Goal: Task Accomplishment & Management: Use online tool/utility

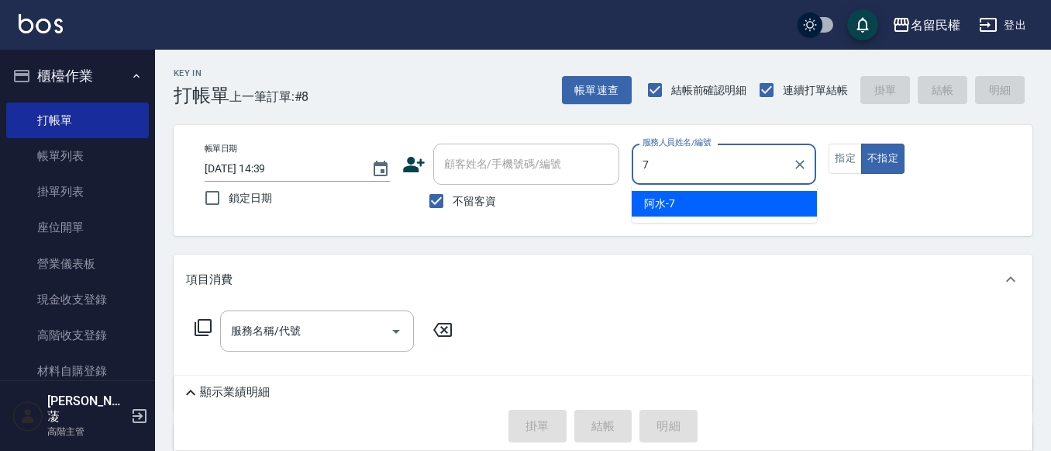
type input "阿水-7"
type button "false"
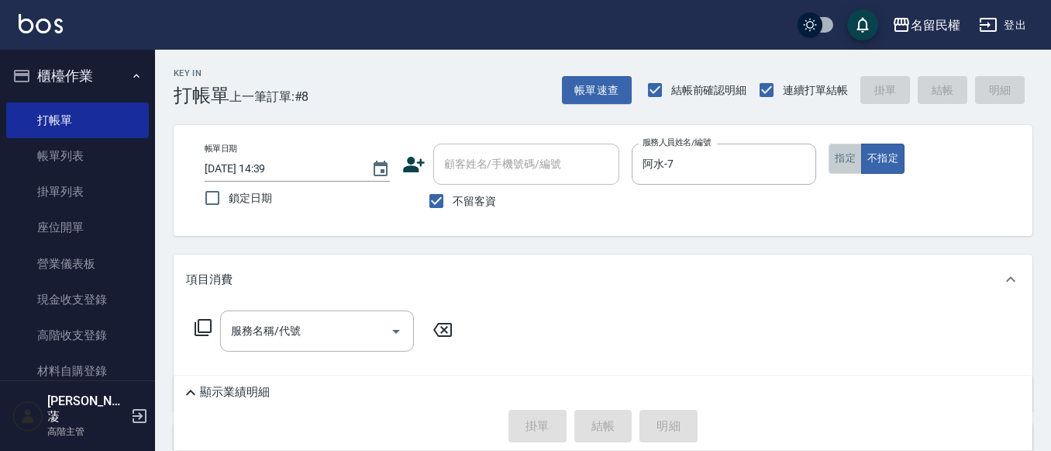
click at [850, 172] on button "指定" at bounding box center [845, 158] width 33 height 30
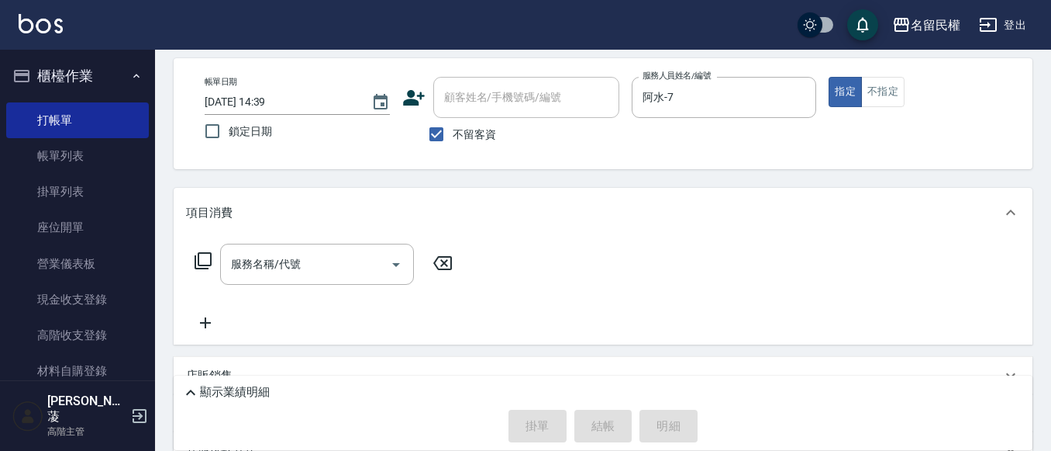
scroll to position [155, 0]
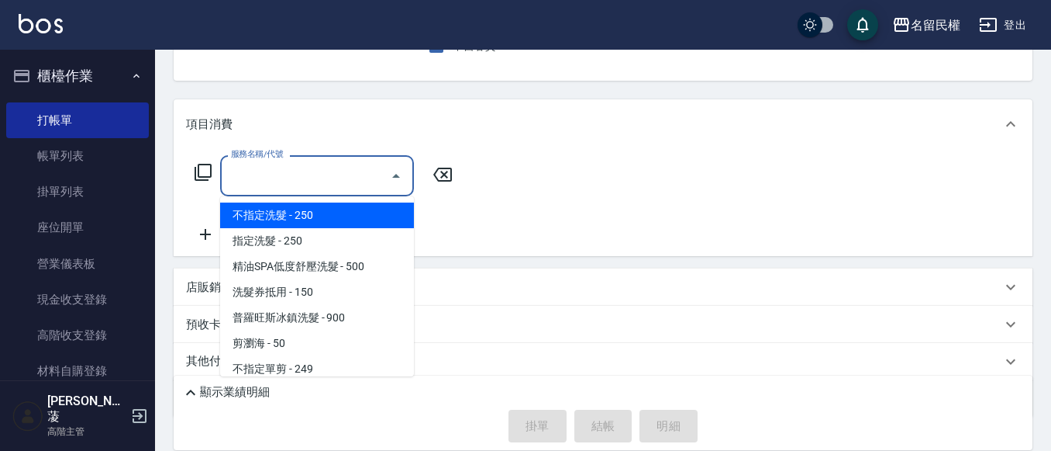
click at [302, 181] on input "服務名稱/代號" at bounding box center [305, 175] width 157 height 27
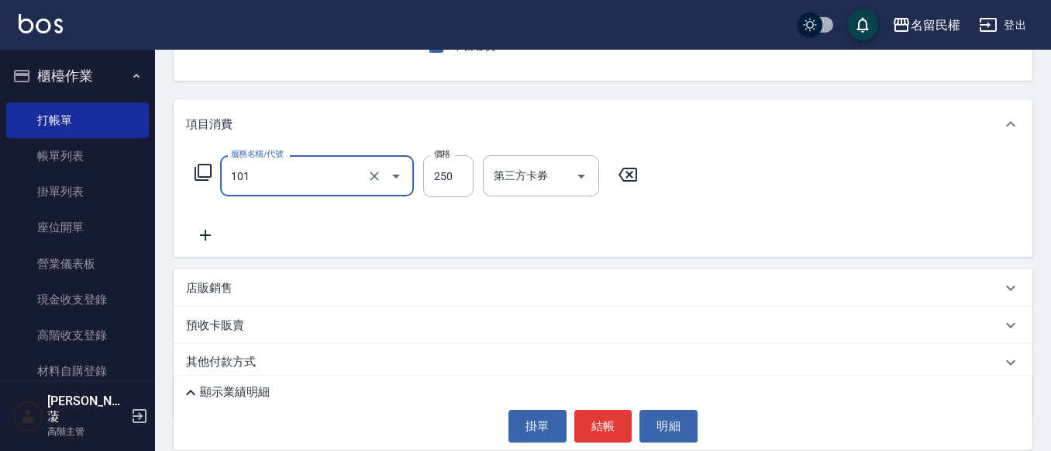
type input "不指定洗髮(101)"
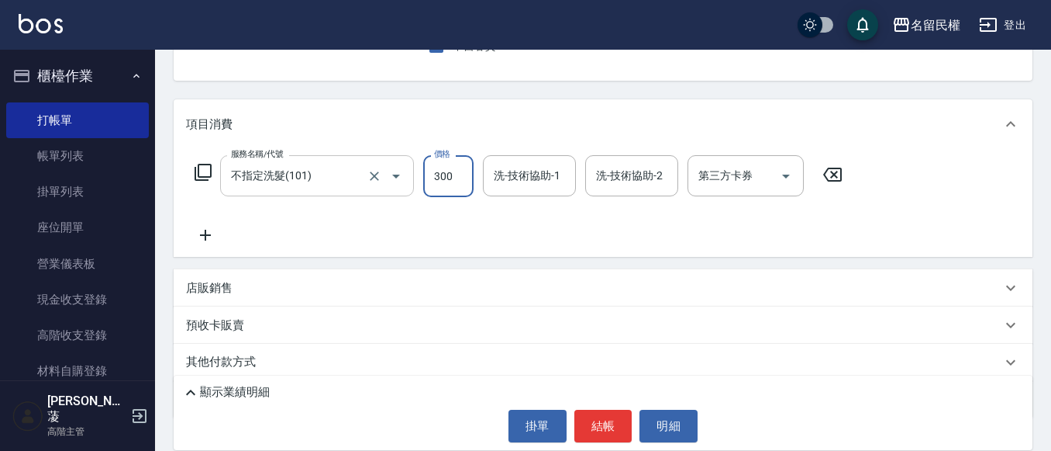
type input "300"
type input "微雅-9"
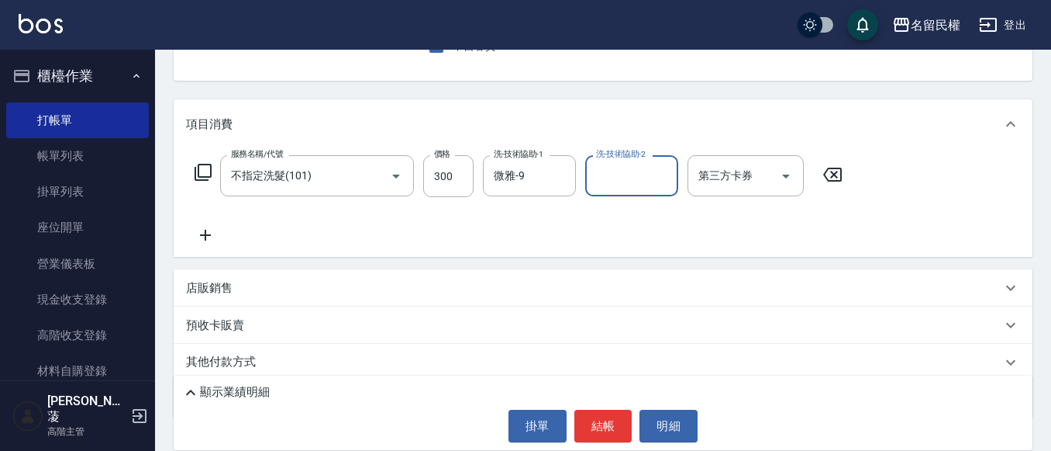
click at [215, 238] on icon at bounding box center [205, 235] width 39 height 19
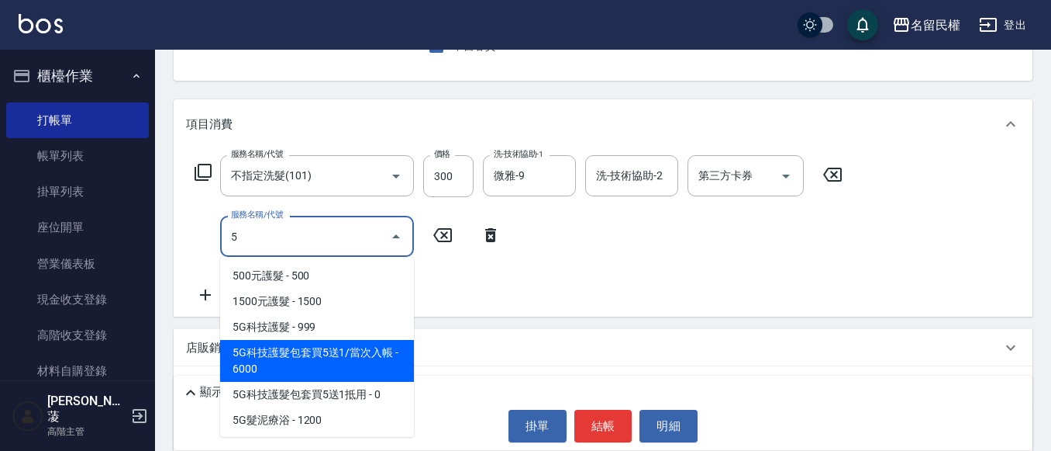
click at [372, 347] on span "5G科技護髮包套買5送1/當次入帳 - 6000" at bounding box center [317, 361] width 194 height 42
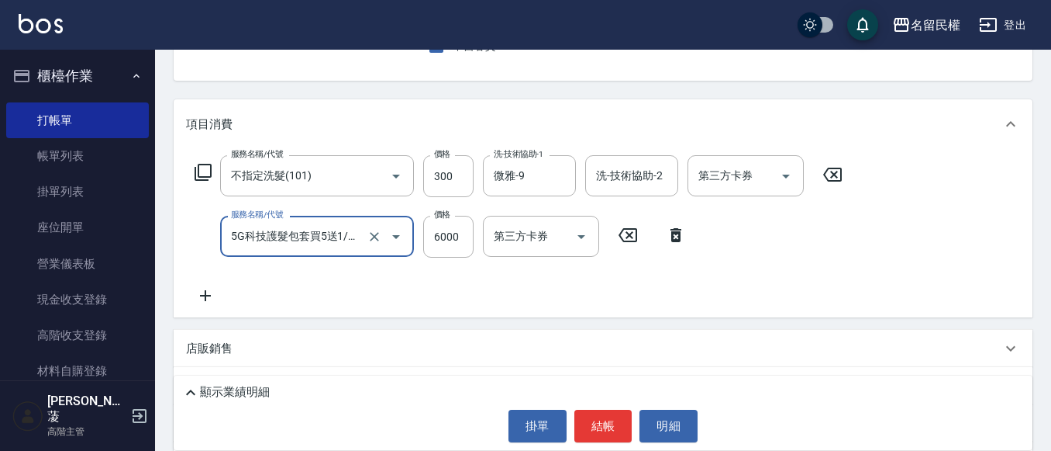
type input "5G科技護髮包套買5送1/當次入帳(518)"
click at [215, 299] on icon at bounding box center [205, 295] width 39 height 19
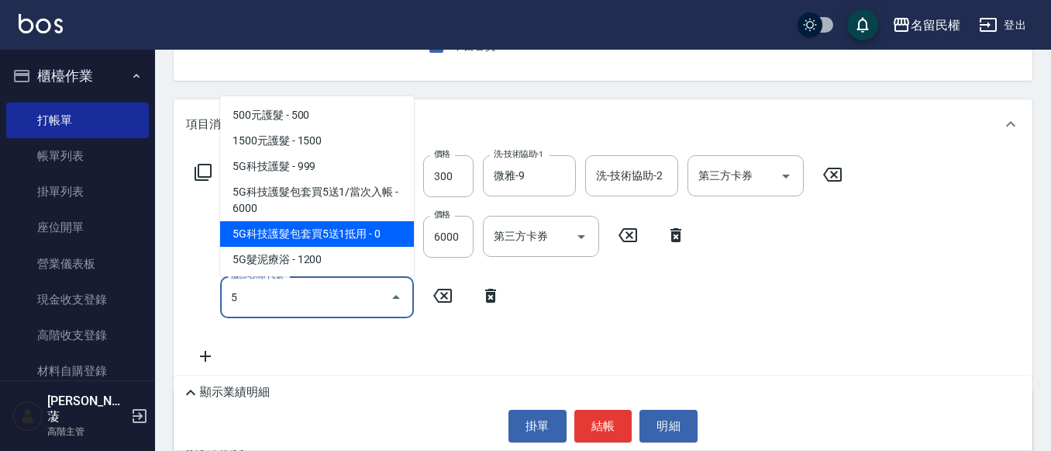
click at [328, 235] on span "5G科技護髮包套買5送1抵用 - 0" at bounding box center [317, 234] width 194 height 26
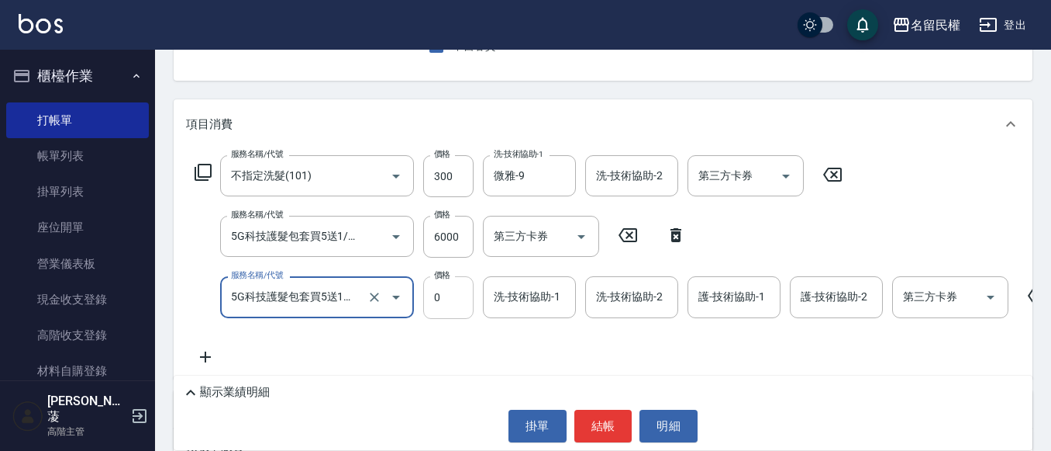
type input "5G科技護髮包套買5送1抵用(519)"
click at [461, 296] on input "0" at bounding box center [448, 297] width 50 height 42
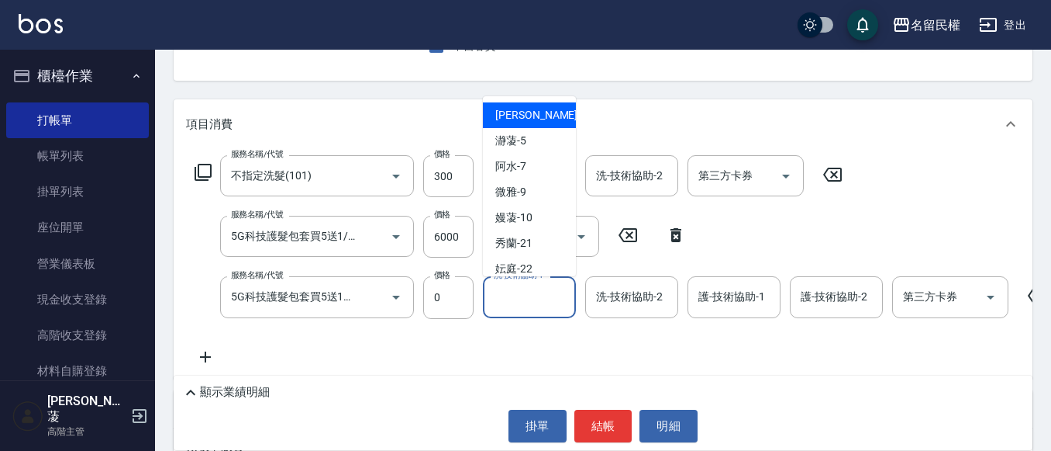
click at [513, 305] on input "洗-技術協助-1" at bounding box center [529, 296] width 79 height 27
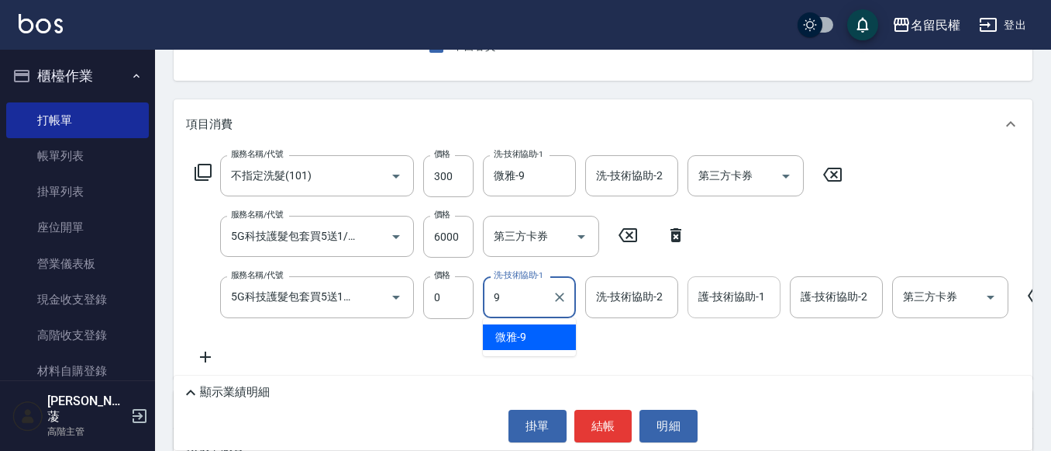
type input "微雅-9"
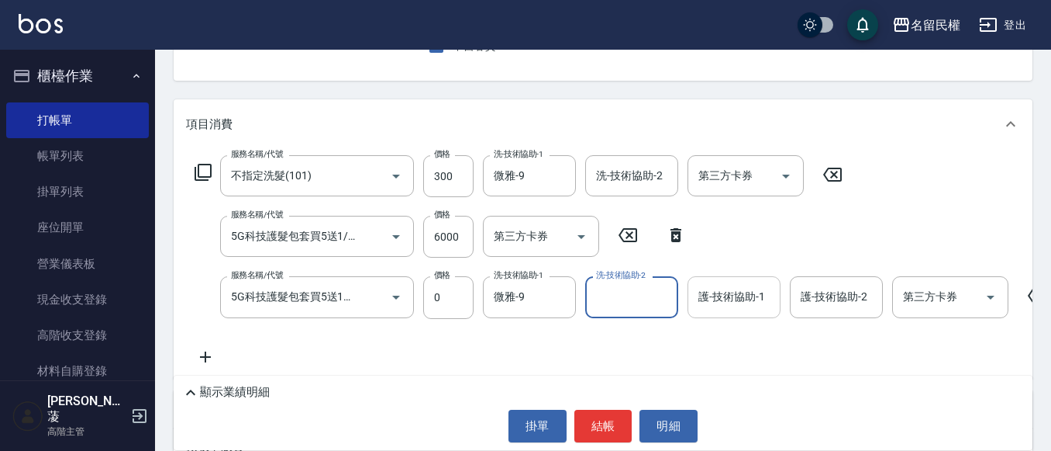
click at [757, 302] on input "護-技術協助-1" at bounding box center [734, 296] width 79 height 27
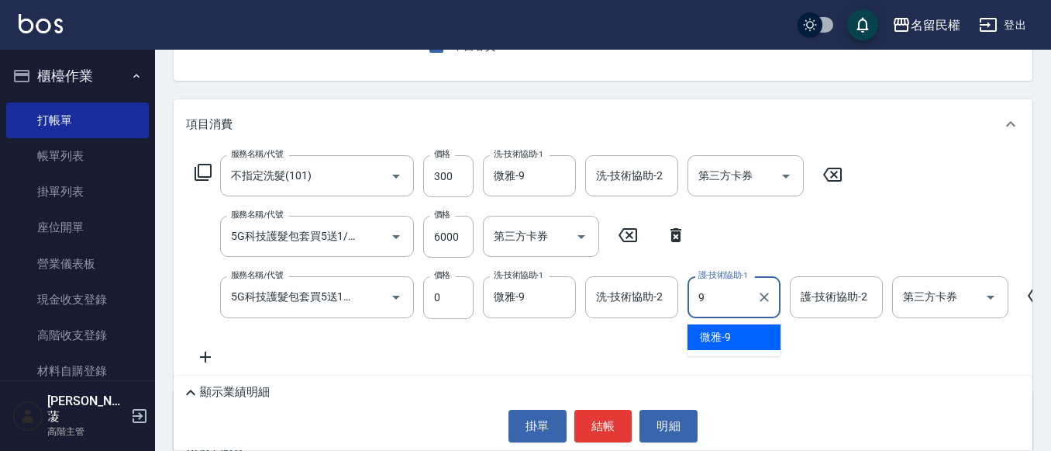
type input "微雅-9"
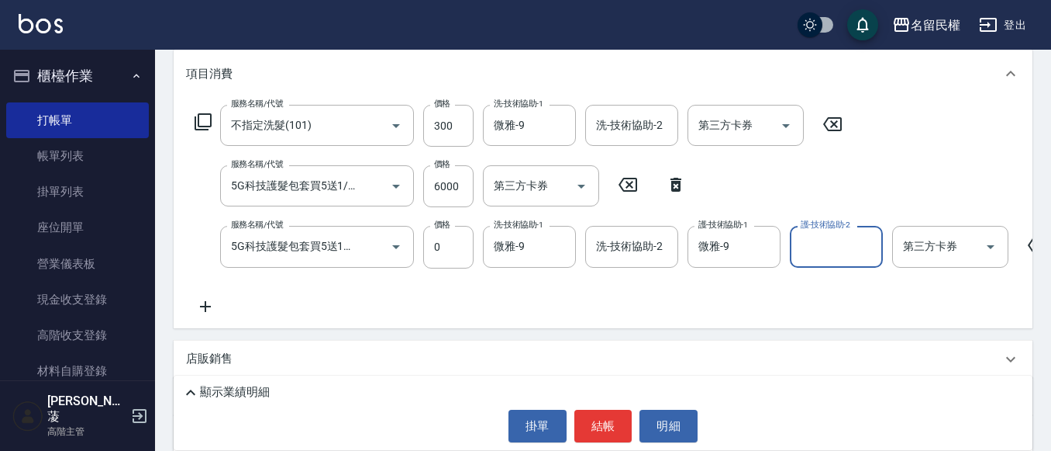
scroll to position [233, 0]
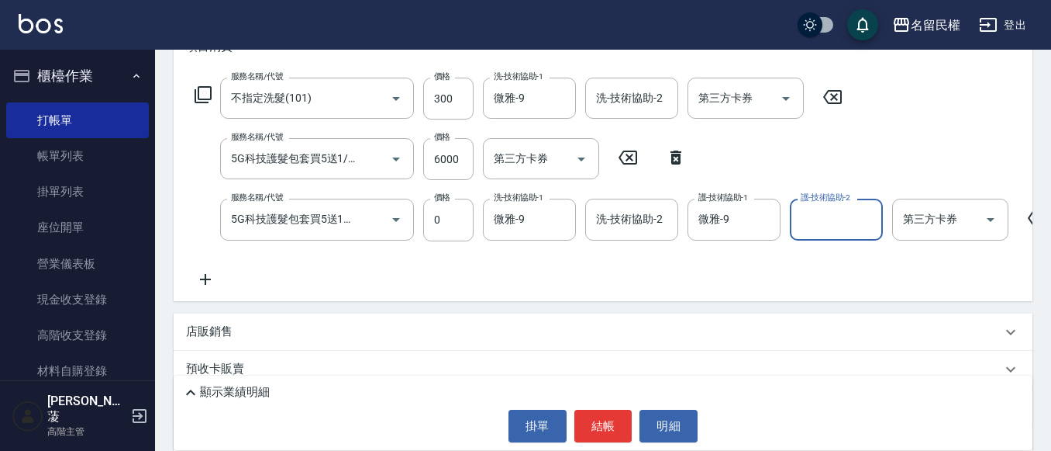
click at [207, 281] on icon at bounding box center [205, 279] width 39 height 19
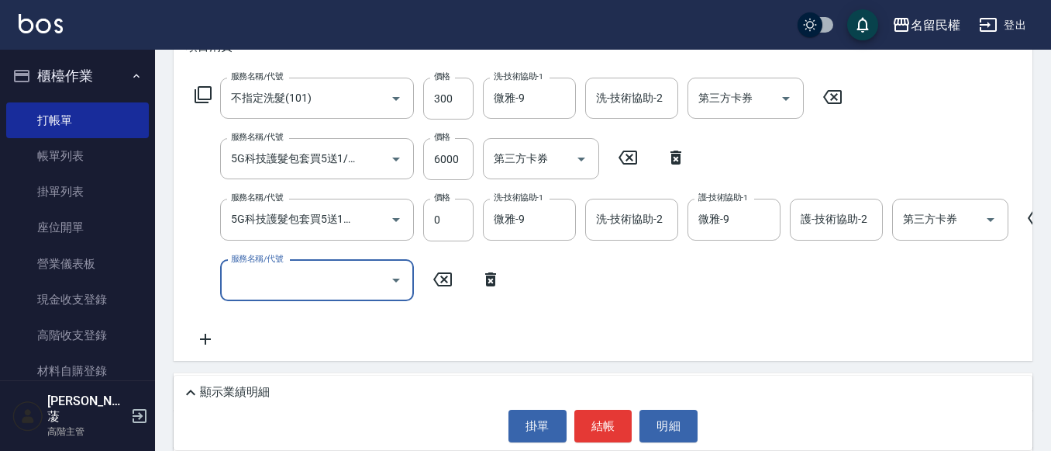
scroll to position [0, 0]
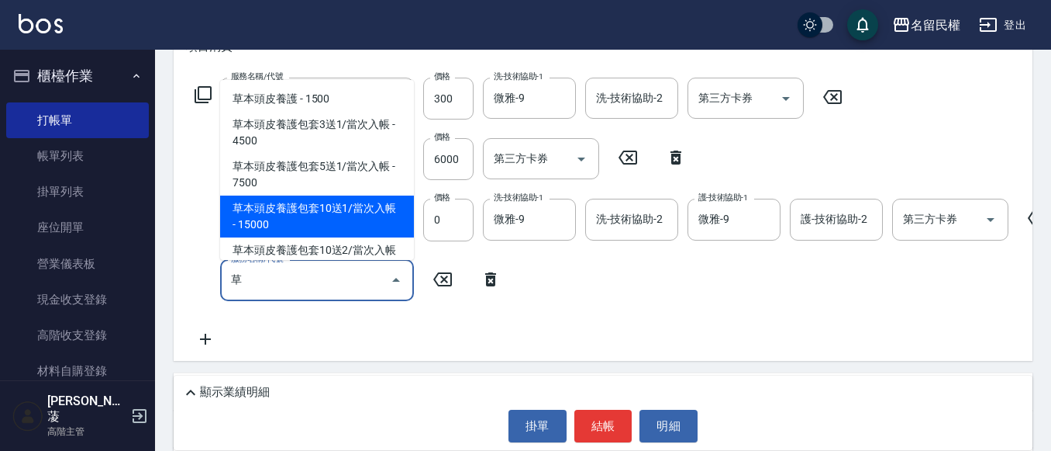
click at [311, 210] on span "草本頭皮養護包套10送1/當次入帳 - 15000" at bounding box center [317, 216] width 194 height 42
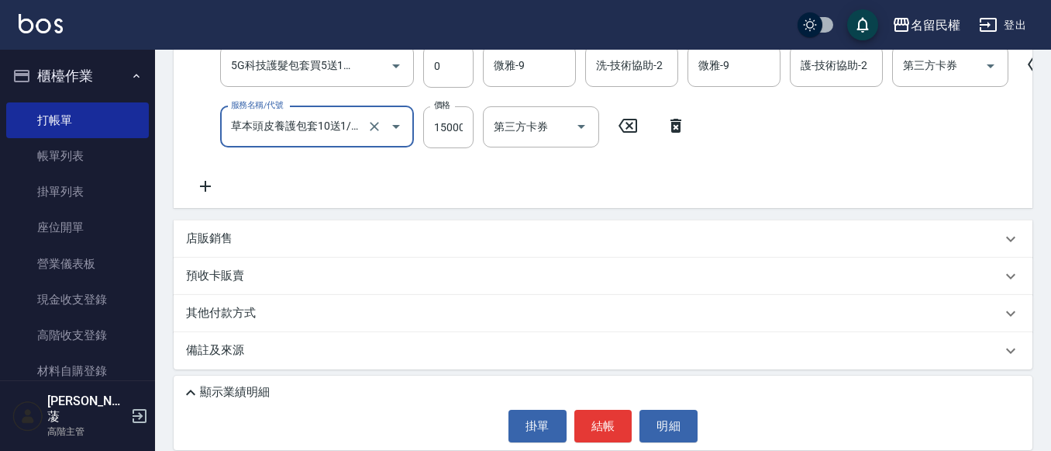
scroll to position [388, 0]
type input "草本頭皮養護包套10送1/當次入帳(627)"
click at [211, 191] on icon at bounding box center [205, 184] width 39 height 19
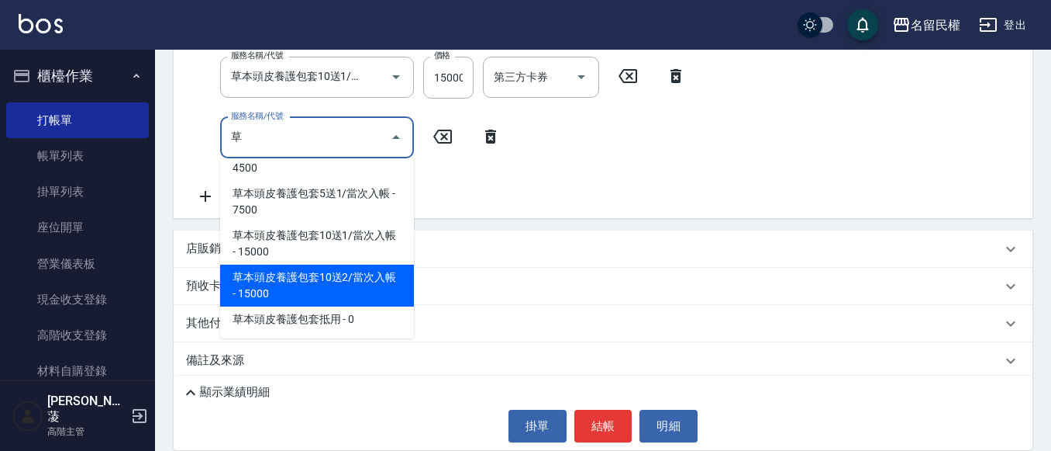
scroll to position [461, 0]
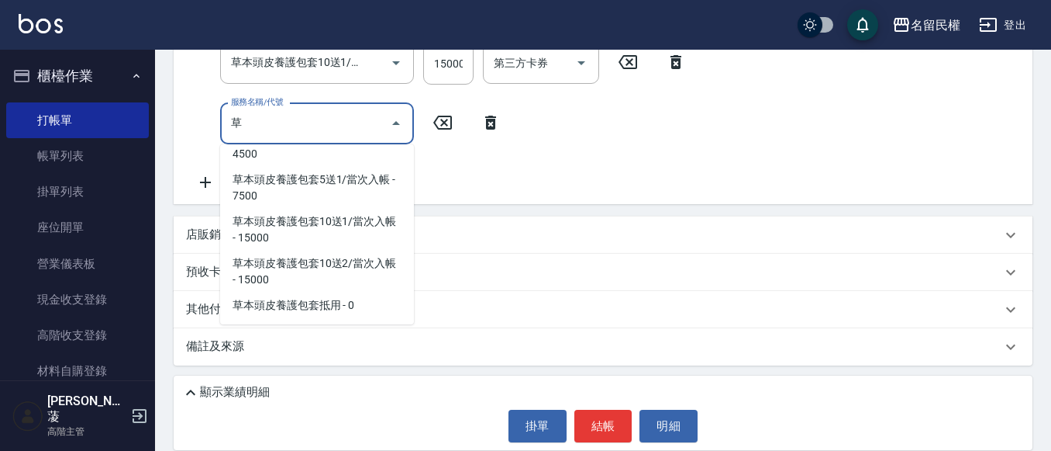
click at [346, 285] on span "草本頭皮養護包套10送2/當次入帳 - 15000" at bounding box center [317, 271] width 194 height 42
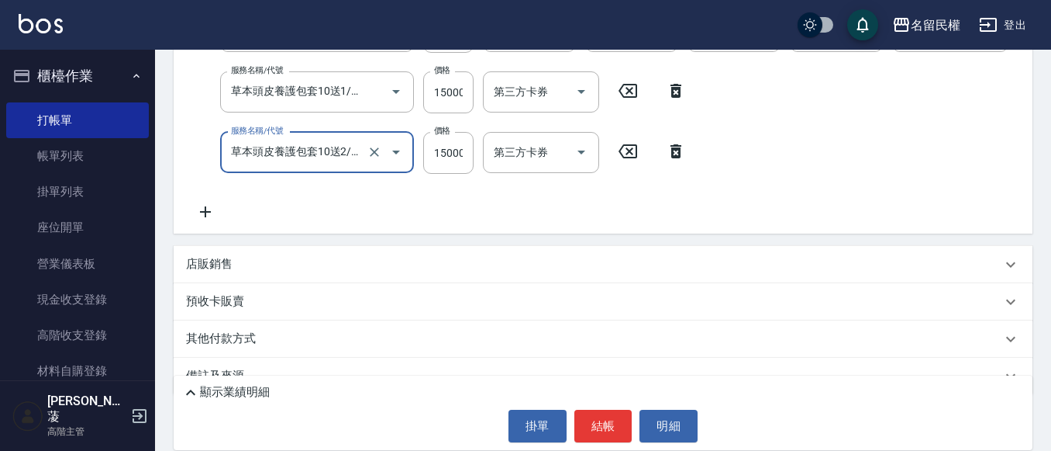
scroll to position [384, 0]
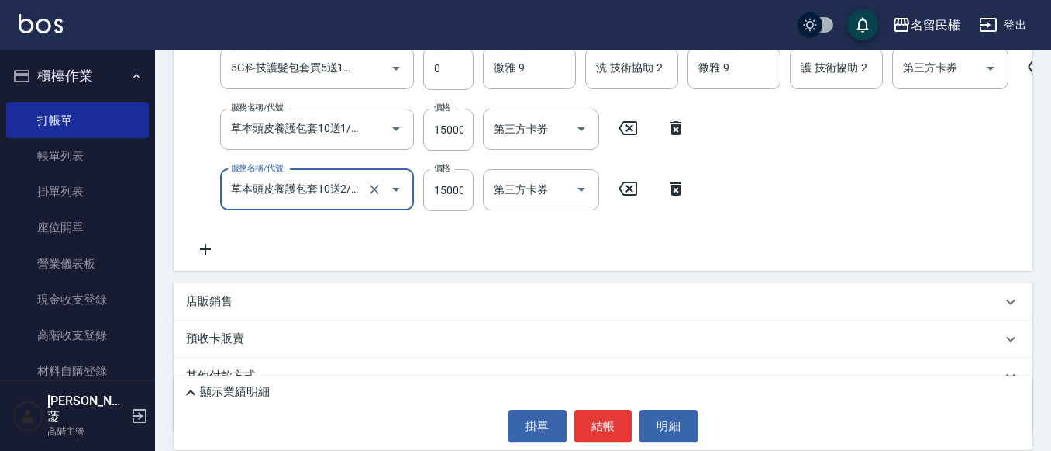
click at [399, 190] on icon "Open" at bounding box center [396, 189] width 19 height 19
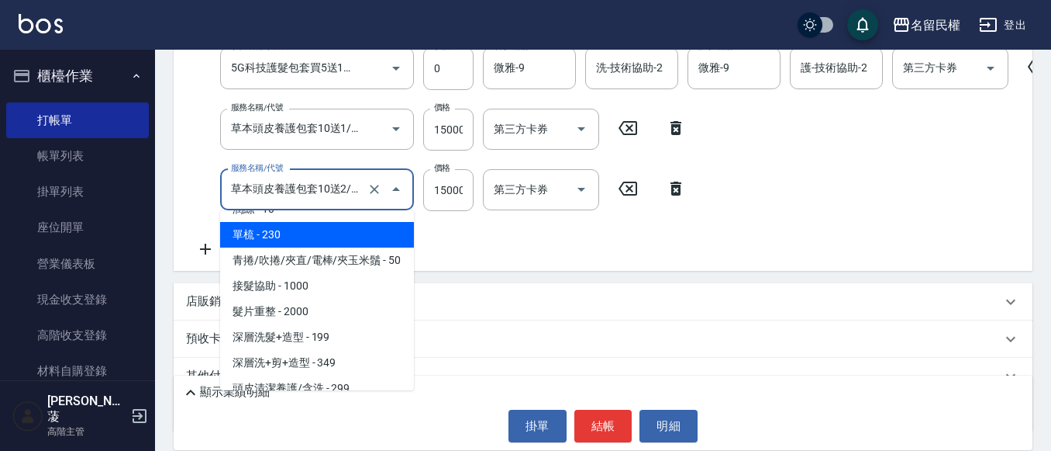
scroll to position [2445, 0]
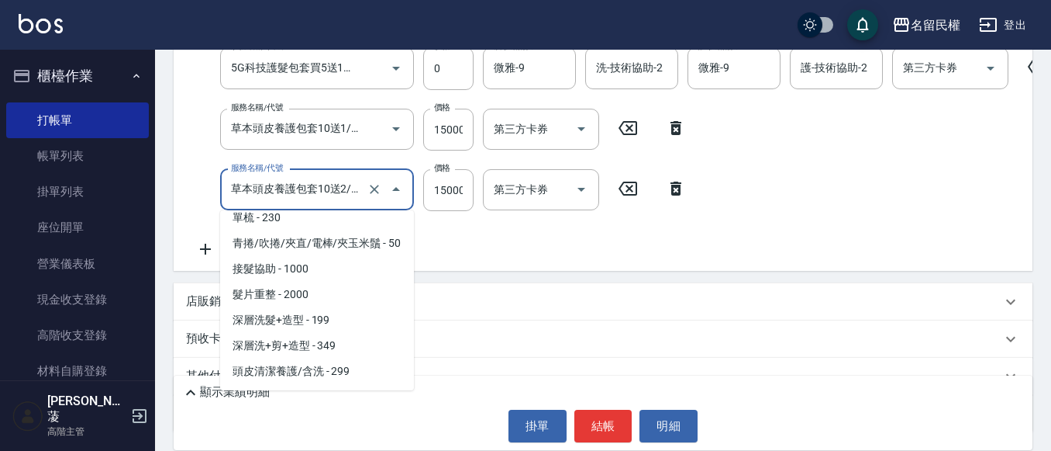
click at [343, 179] on span "草本頭皮養護包套抵用 - 0" at bounding box center [317, 167] width 194 height 26
type input "草本頭皮養護包套抵用(629)"
type input "0"
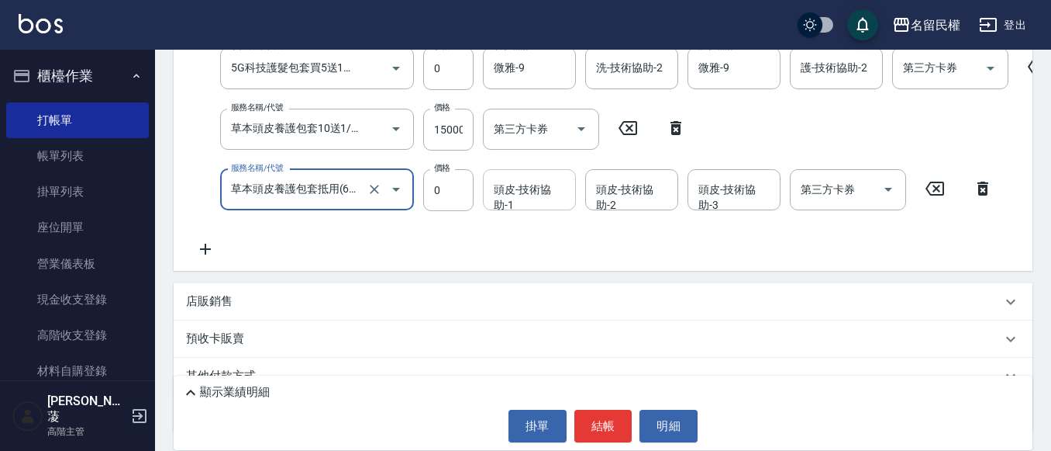
type input "草本頭皮養護包套抵用(629)"
click at [542, 194] on input "頭皮-技術協助-1" at bounding box center [529, 189] width 79 height 27
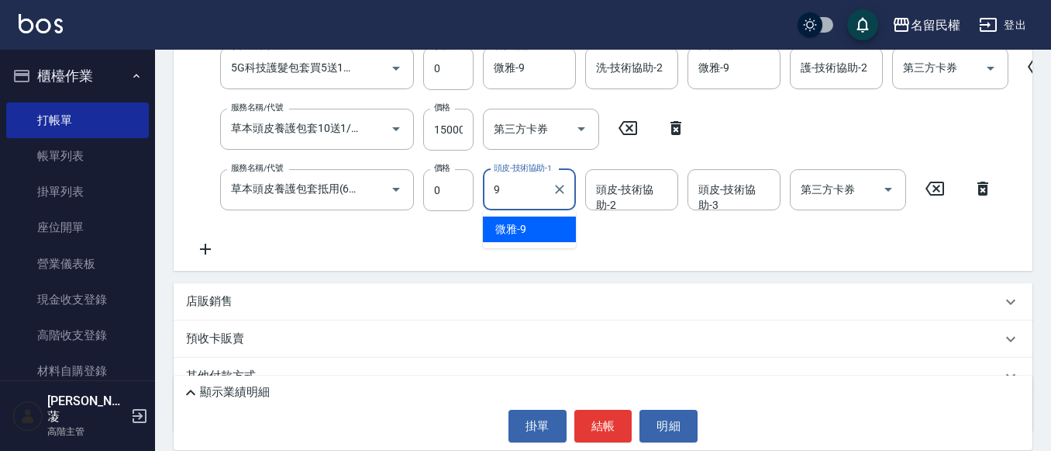
type input "微雅-9"
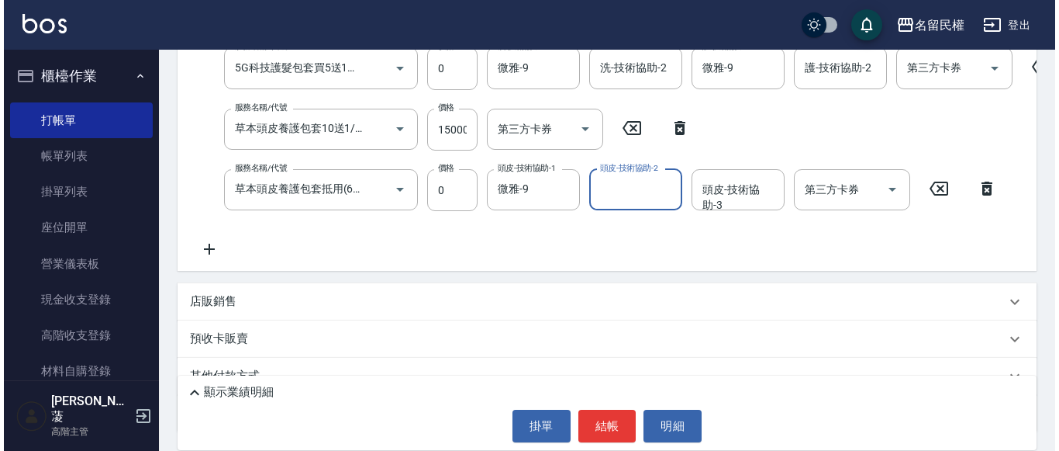
scroll to position [229, 0]
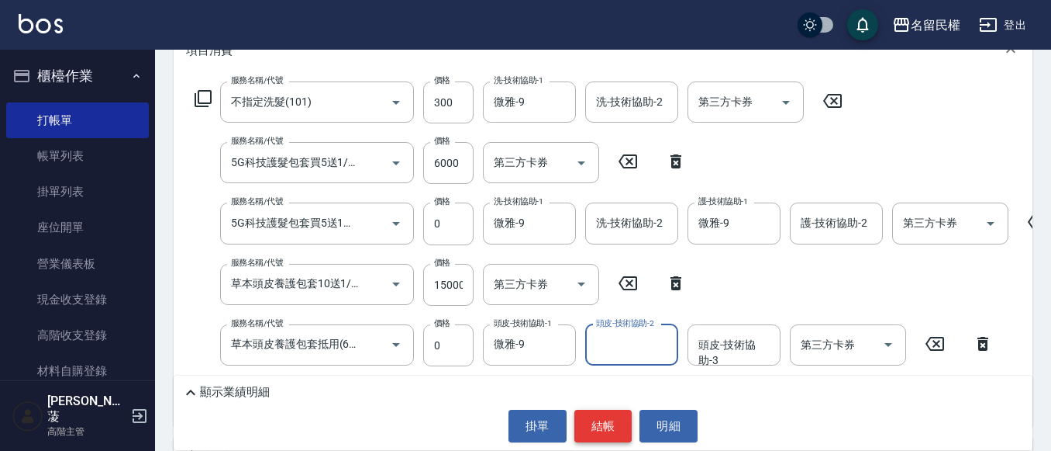
click at [597, 426] on button "結帳" at bounding box center [604, 425] width 58 height 33
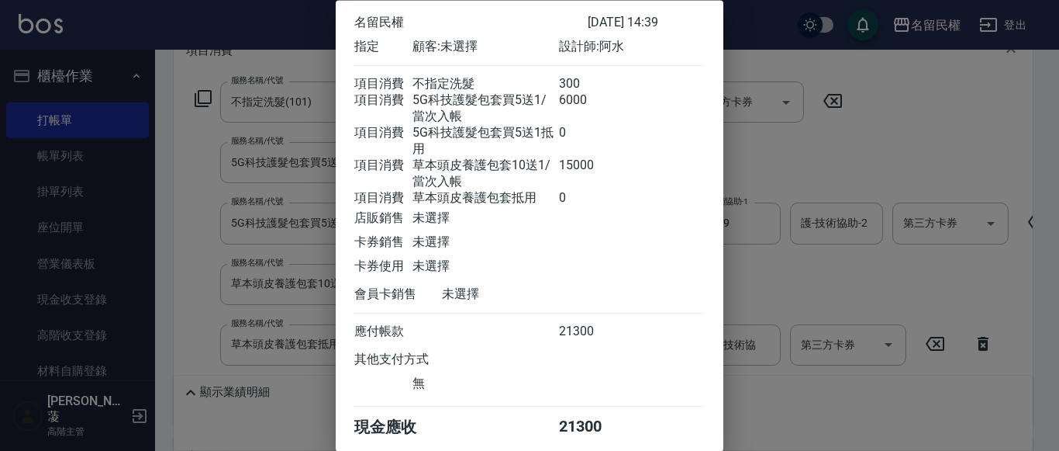
scroll to position [150, 0]
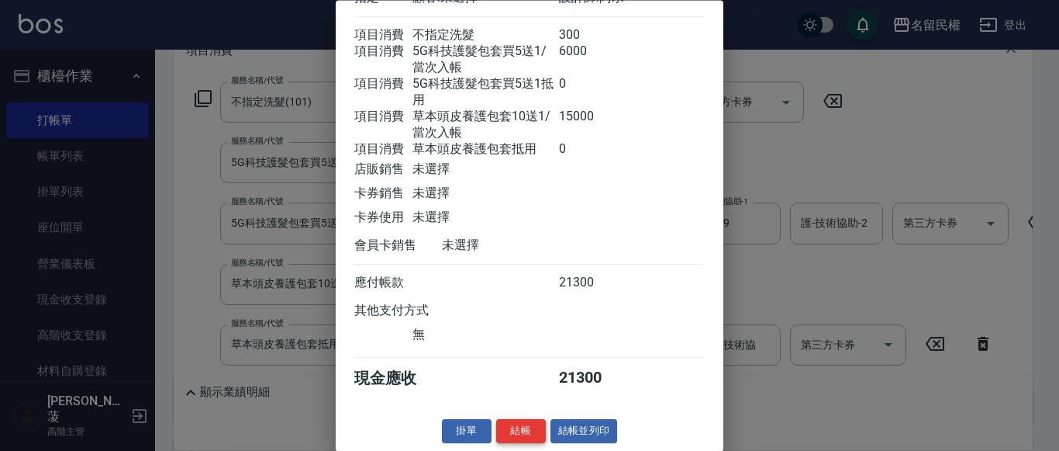
click at [521, 427] on button "結帳" at bounding box center [521, 432] width 50 height 24
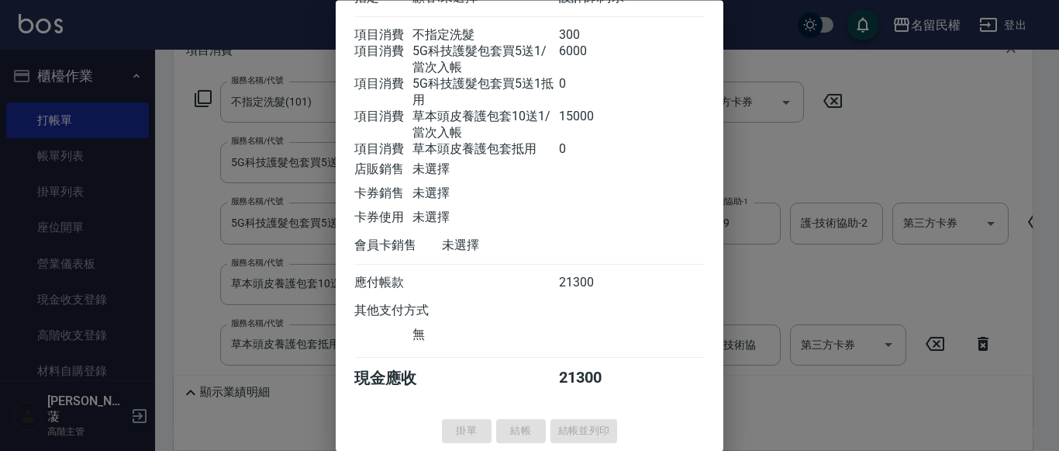
type input "[DATE] 15:30"
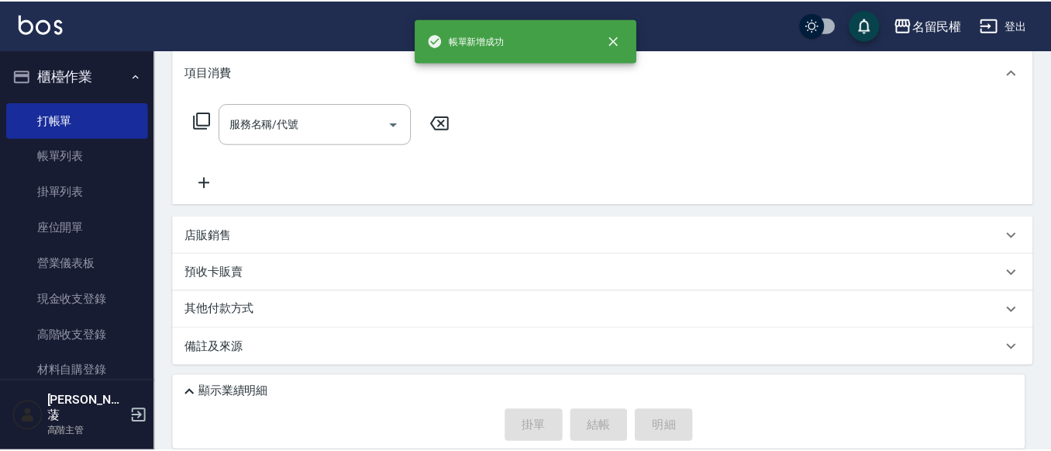
scroll to position [0, 0]
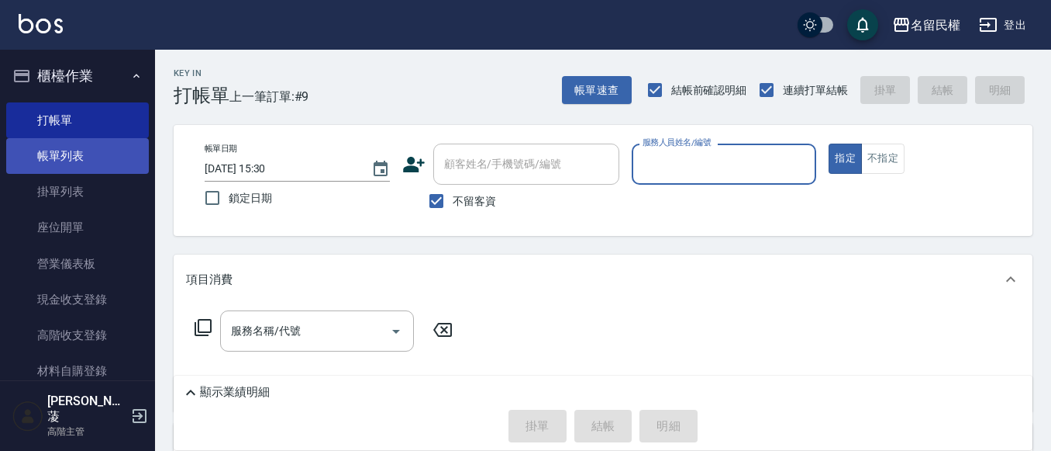
click at [77, 164] on link "帳單列表" at bounding box center [77, 156] width 143 height 36
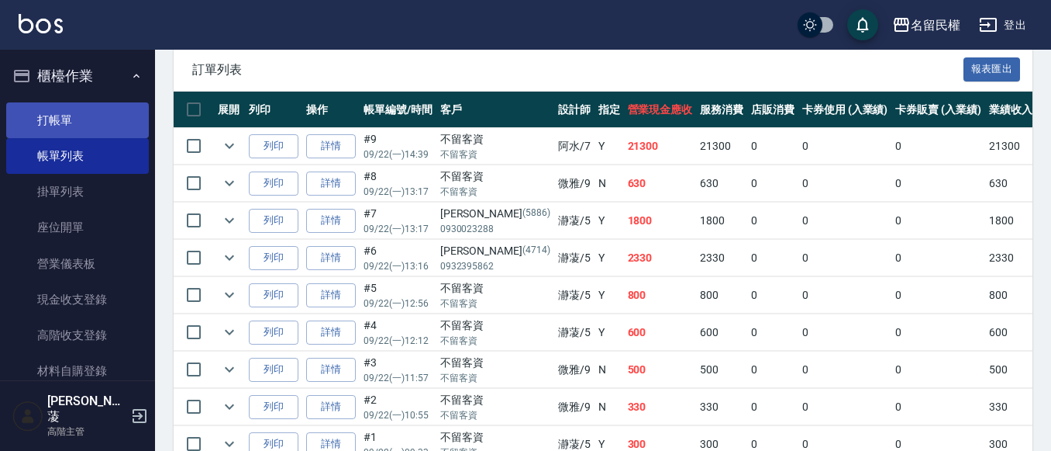
click at [65, 127] on link "打帳單" at bounding box center [77, 120] width 143 height 36
